Goal: Information Seeking & Learning: Learn about a topic

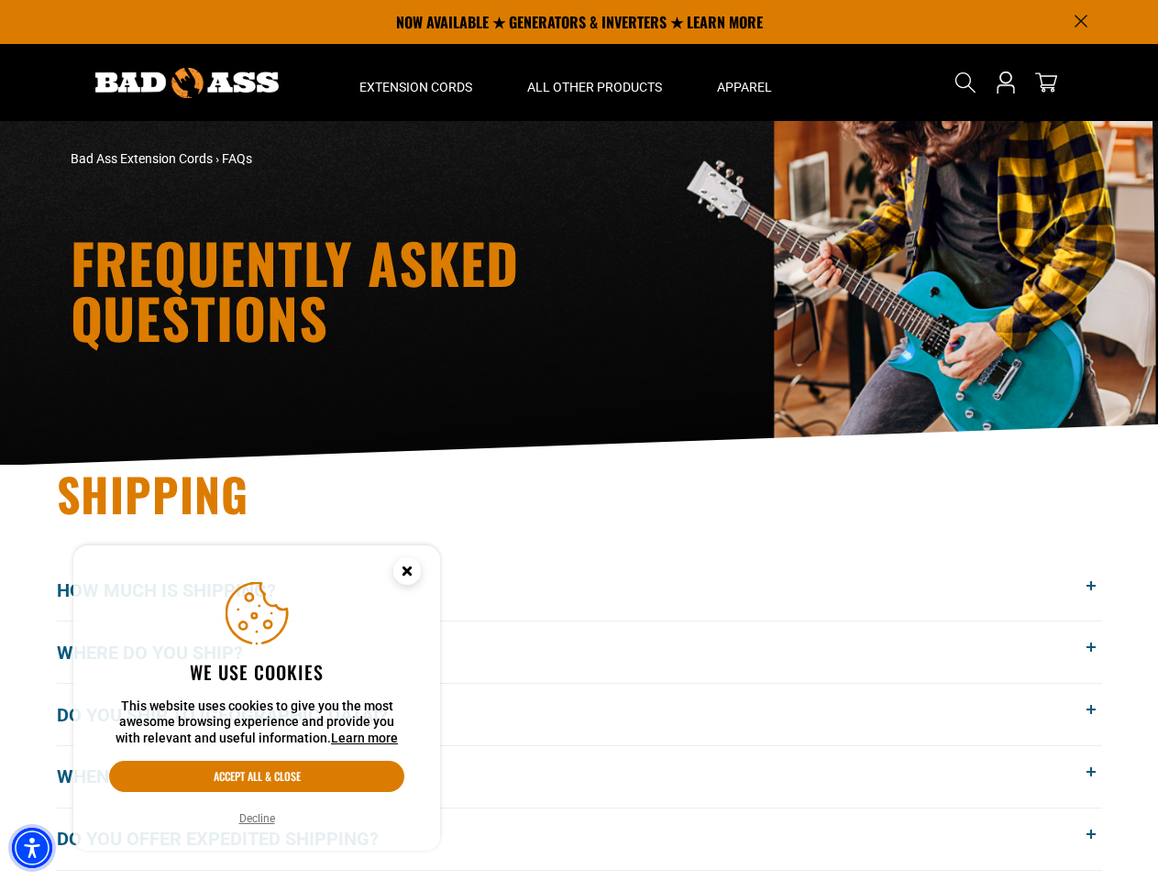
click at [32, 848] on img "Accessibility Menu" at bounding box center [32, 848] width 40 height 40
